Goal: Communication & Community: Participate in discussion

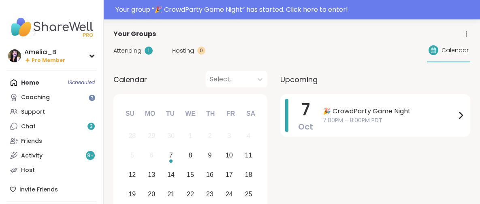
click at [404, 111] on span "🎉 CrowdParty Game Night" at bounding box center [389, 111] width 133 height 10
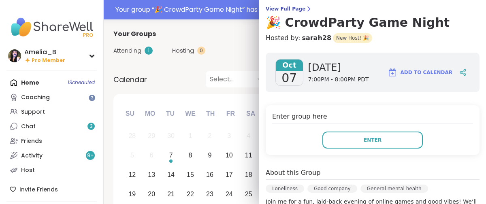
scroll to position [65, 0]
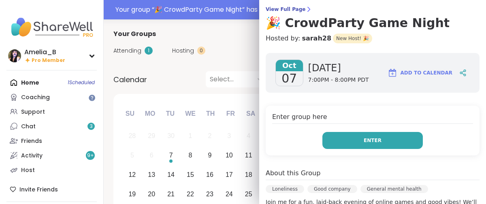
click at [365, 139] on span "Enter" at bounding box center [372, 140] width 18 height 7
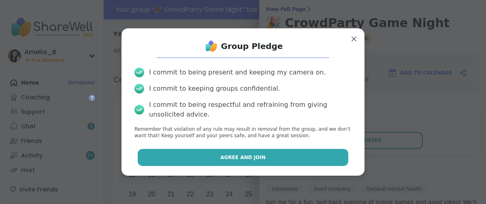
click at [246, 157] on span "Agree and Join" at bounding box center [242, 157] width 45 height 7
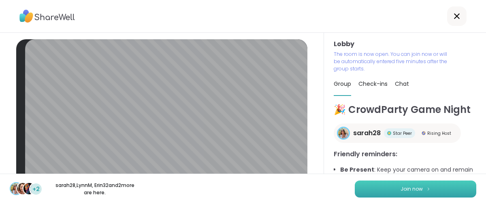
click at [407, 185] on span "Join now" at bounding box center [411, 188] width 22 height 7
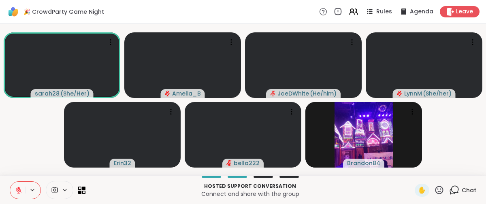
click at [33, 189] on icon at bounding box center [32, 190] width 6 height 7
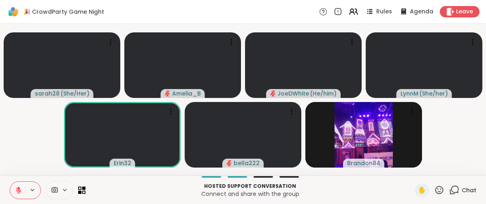
click at [384, 191] on p "Connect and share with the group" at bounding box center [249, 194] width 319 height 8
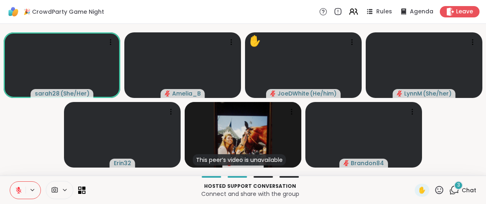
click at [449, 189] on icon at bounding box center [454, 190] width 10 height 10
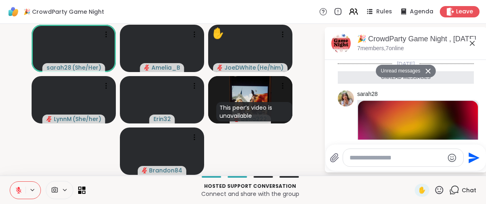
scroll to position [225, 0]
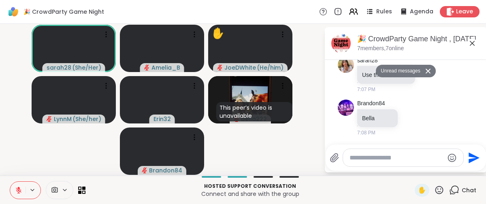
click at [397, 160] on textarea "Type your message" at bounding box center [396, 158] width 94 height 8
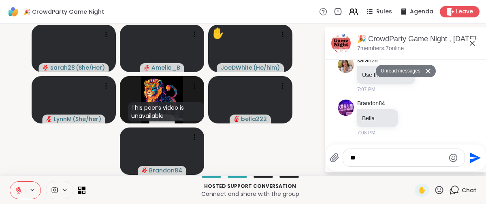
type textarea "*"
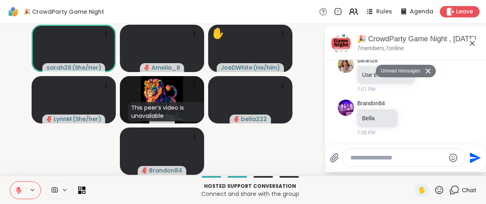
click at [19, 188] on icon at bounding box center [18, 188] width 2 height 3
click at [19, 188] on icon at bounding box center [18, 189] width 2 height 4
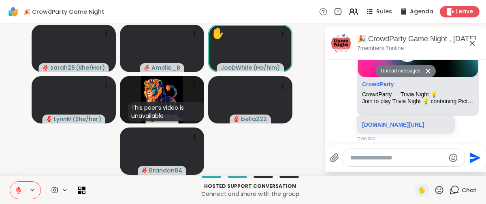
scroll to position [136, 0]
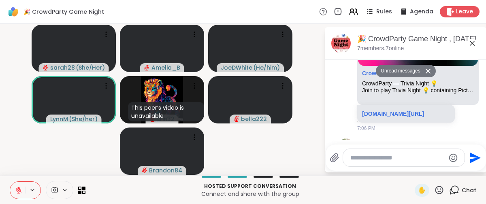
click at [20, 189] on icon at bounding box center [18, 190] width 7 height 7
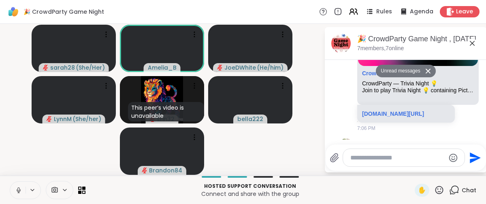
click at [18, 187] on icon at bounding box center [18, 190] width 7 height 7
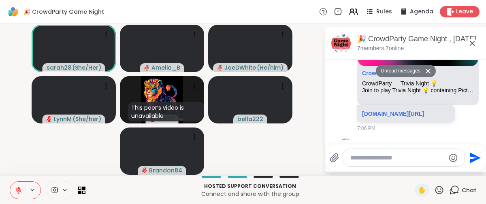
click at [18, 187] on icon at bounding box center [18, 188] width 2 height 3
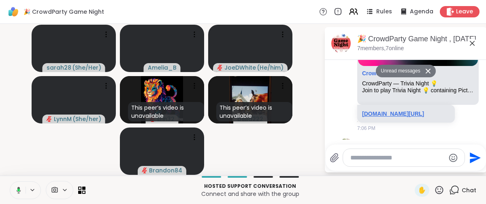
click at [410, 112] on link "[DOMAIN_NAME][URL]" at bounding box center [393, 113] width 62 height 6
